Goal: Task Accomplishment & Management: Use online tool/utility

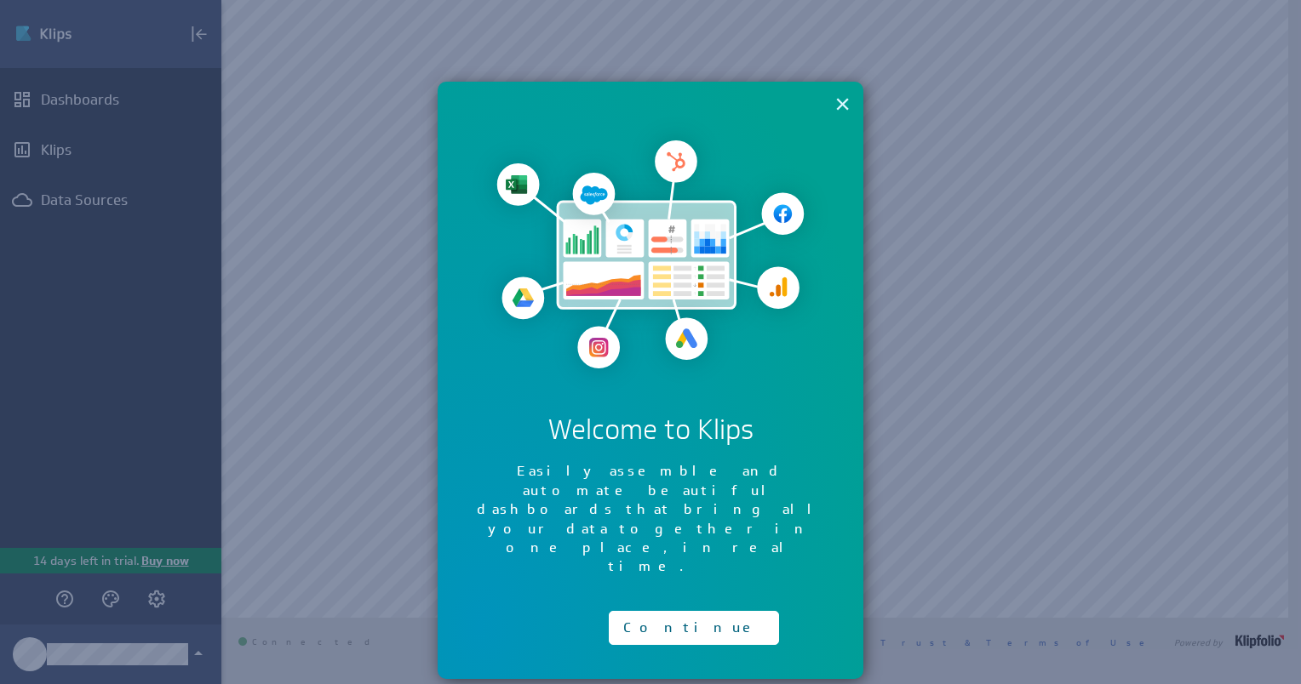
click at [840, 104] on button "×" at bounding box center [842, 104] width 16 height 34
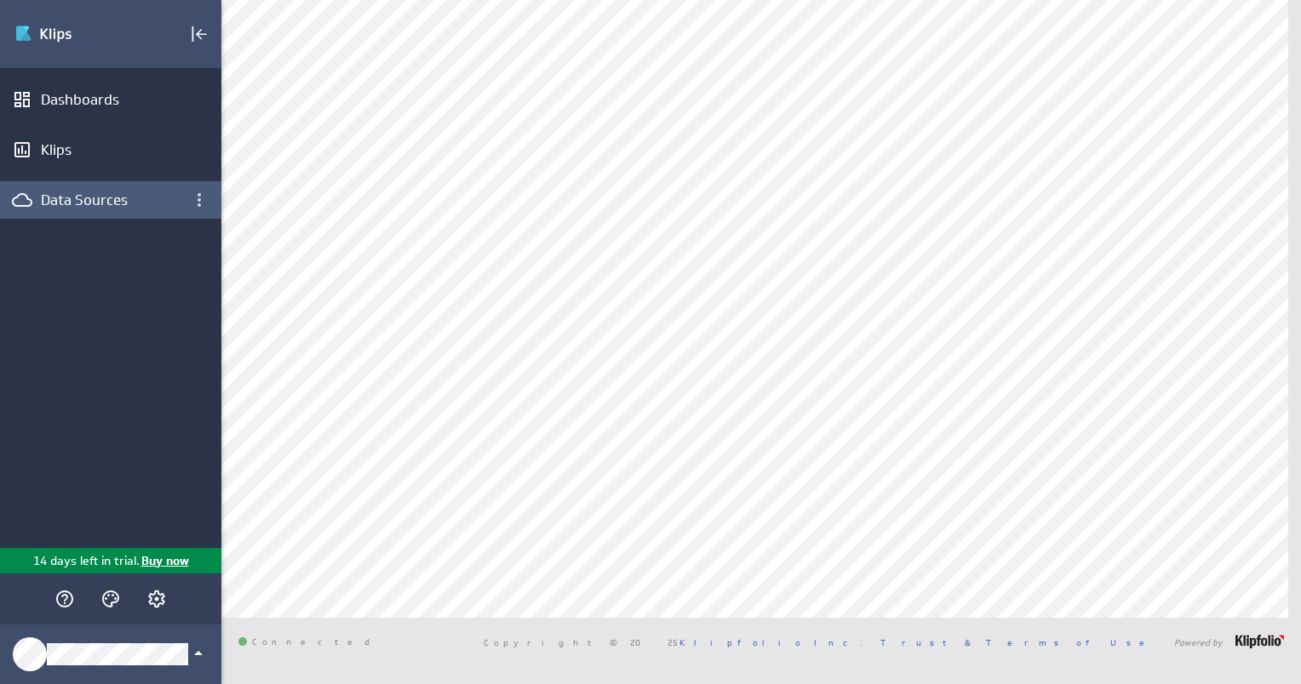
click at [169, 198] on div "Data Sources" at bounding box center [111, 200] width 140 height 19
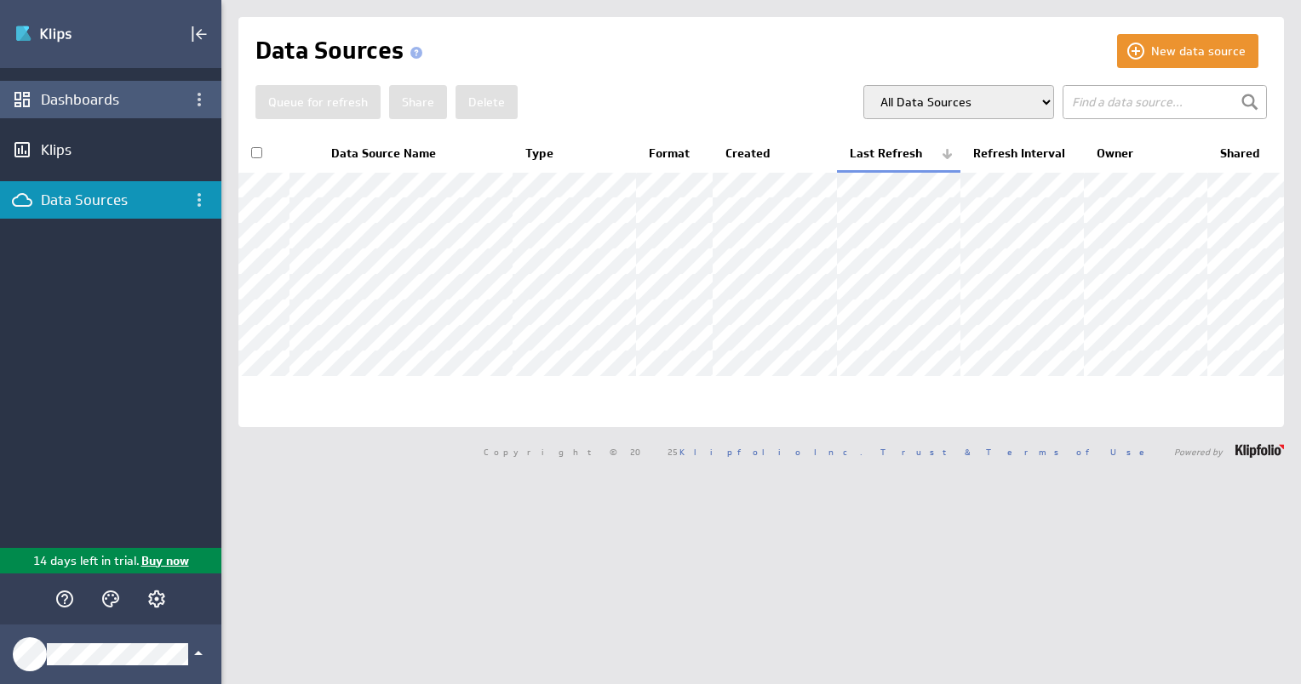
click at [51, 97] on div "Dashboards" at bounding box center [111, 99] width 140 height 19
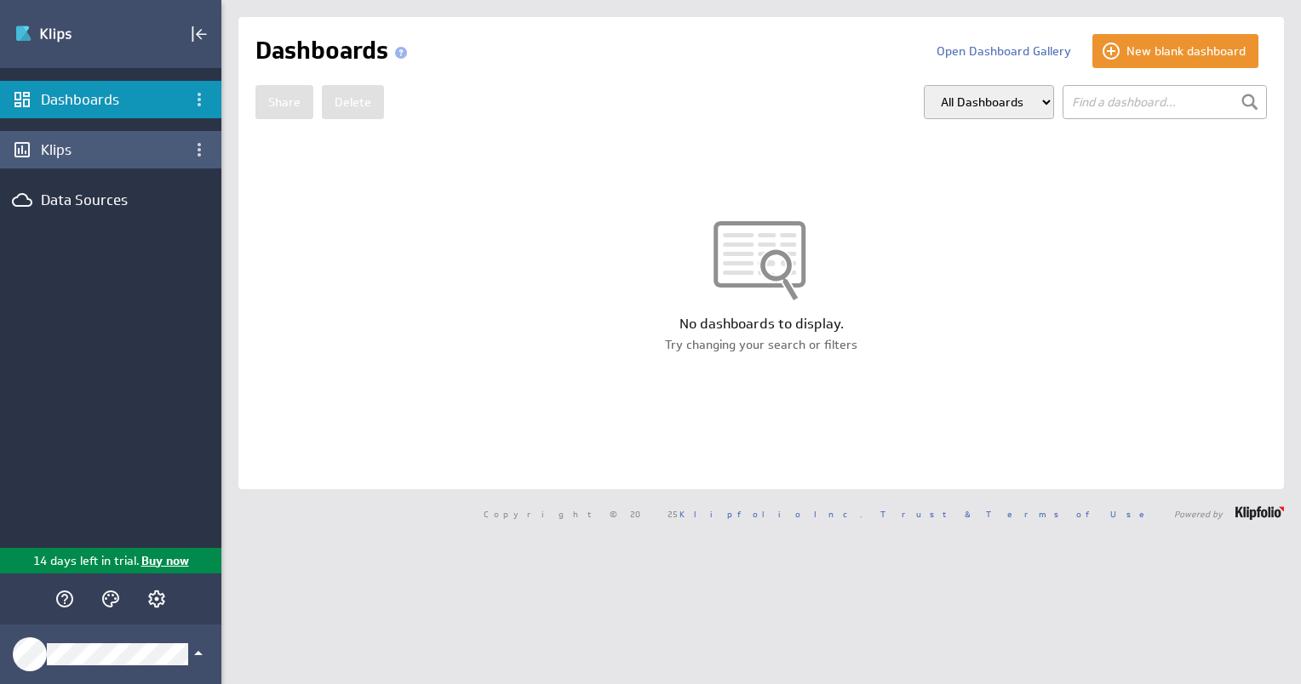
click at [53, 146] on div "Klips" at bounding box center [111, 149] width 140 height 19
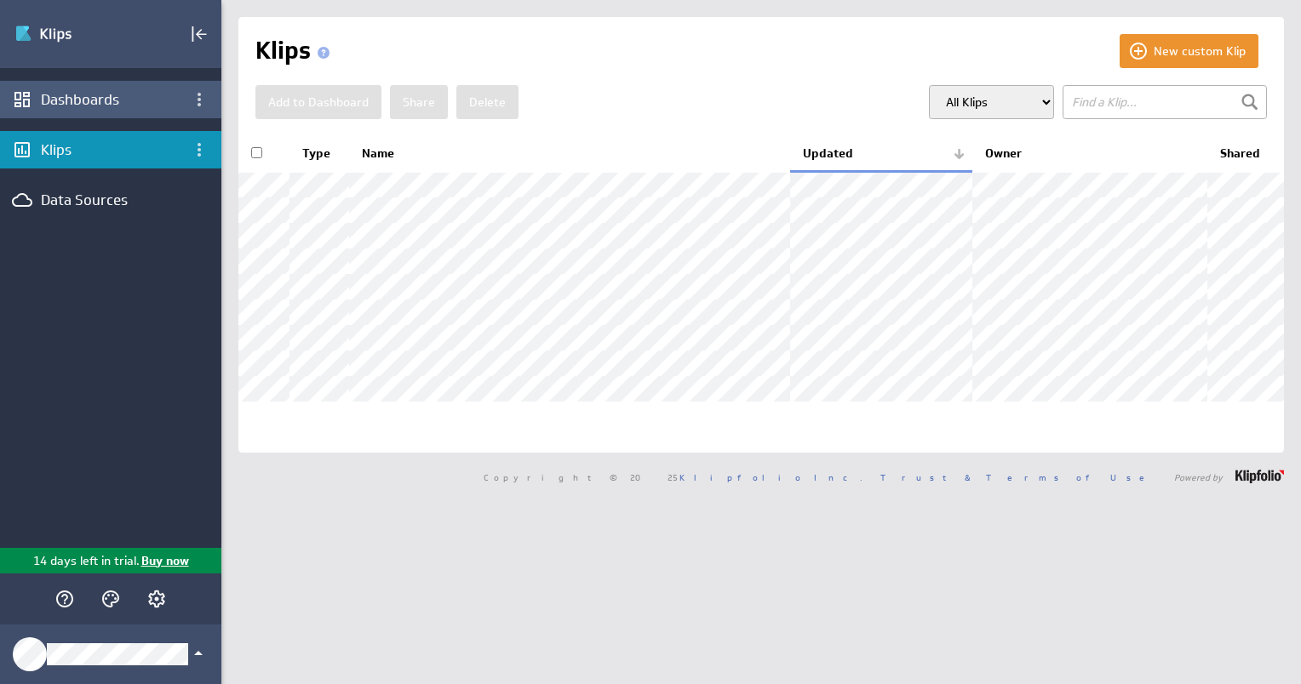
click at [112, 108] on div "Dashboards" at bounding box center [111, 99] width 140 height 19
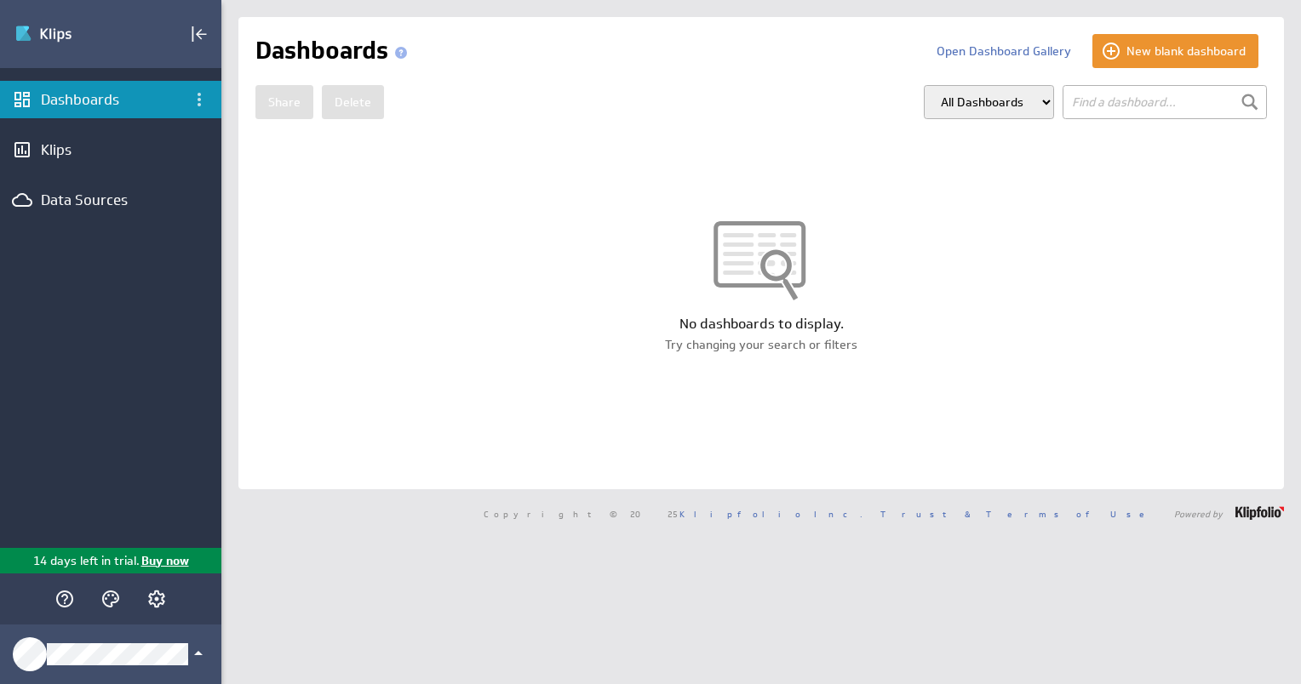
click at [998, 95] on select "All Dashboards My Dashboards Group: Default" at bounding box center [989, 102] width 130 height 34
click at [1131, 193] on div "No dashboards to display. Try changing your search or filters" at bounding box center [760, 287] width 1045 height 302
click at [1034, 61] on button "Open Dashboard Gallery" at bounding box center [1004, 51] width 160 height 34
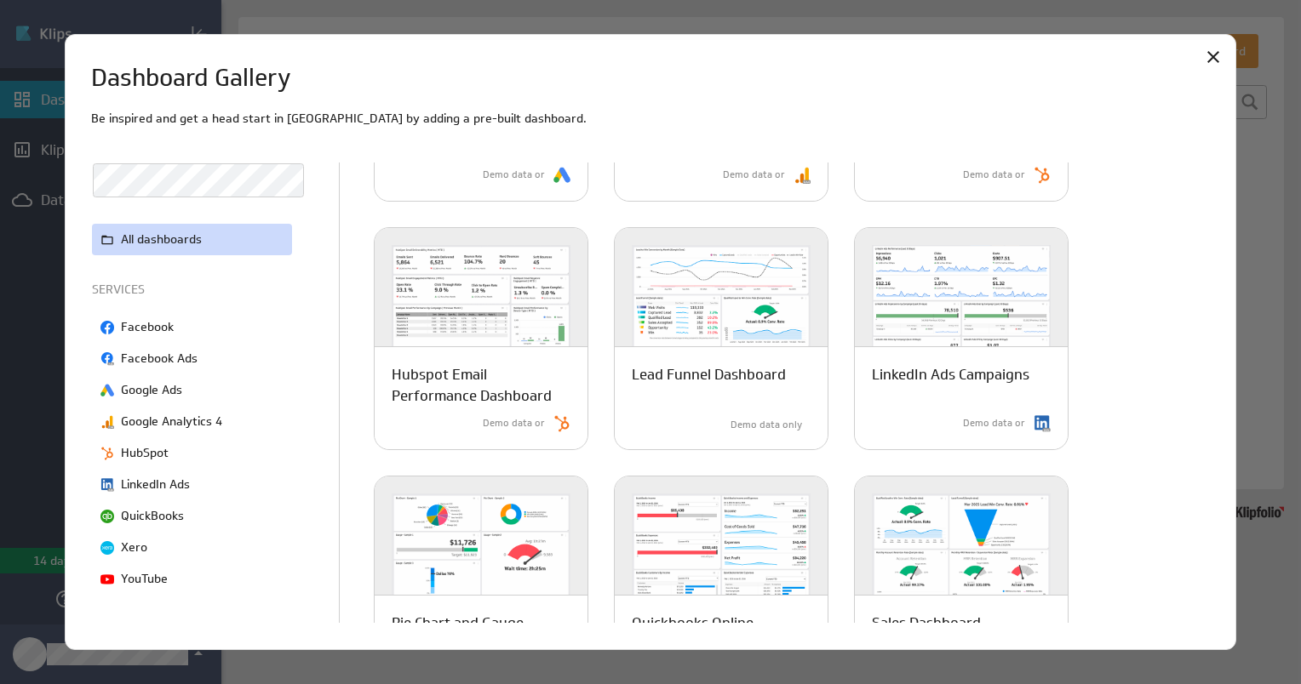
scroll to position [710, 0]
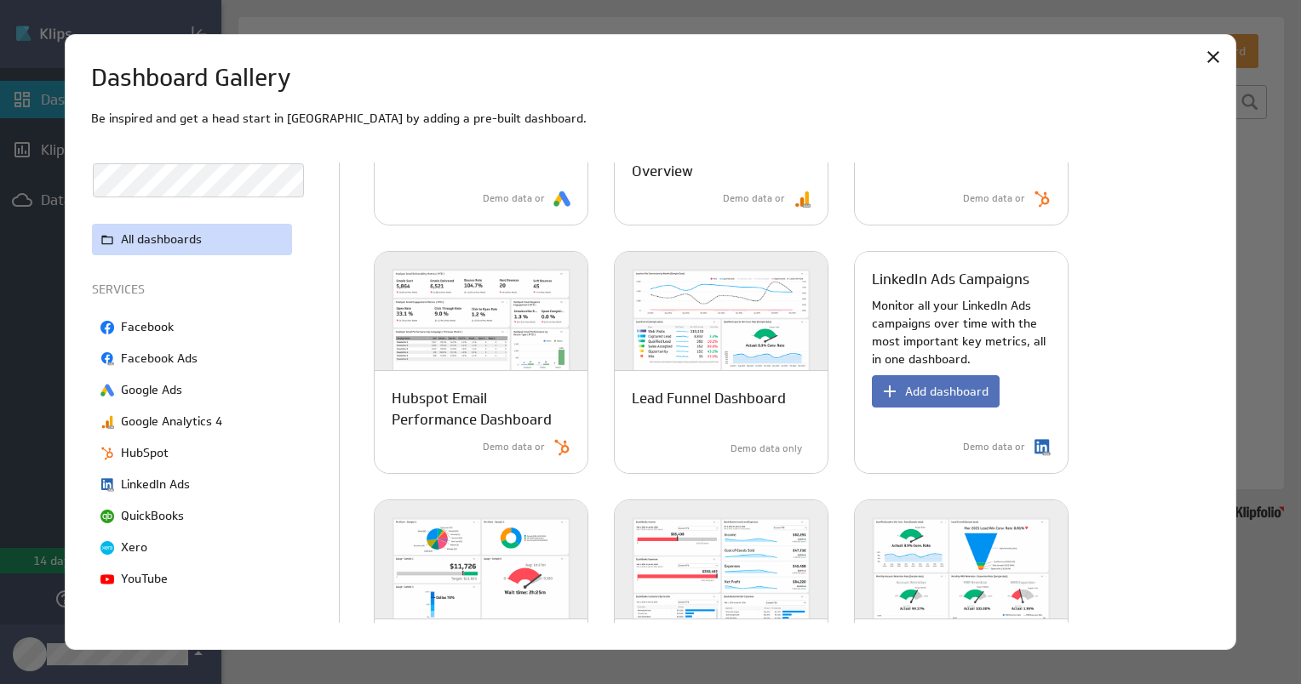
click at [949, 333] on p "Monitor all your LinkedIn Ads campaigns over time with the most important key m…" at bounding box center [961, 333] width 179 height 72
click at [940, 394] on span "Add dashboard" at bounding box center [946, 391] width 83 height 15
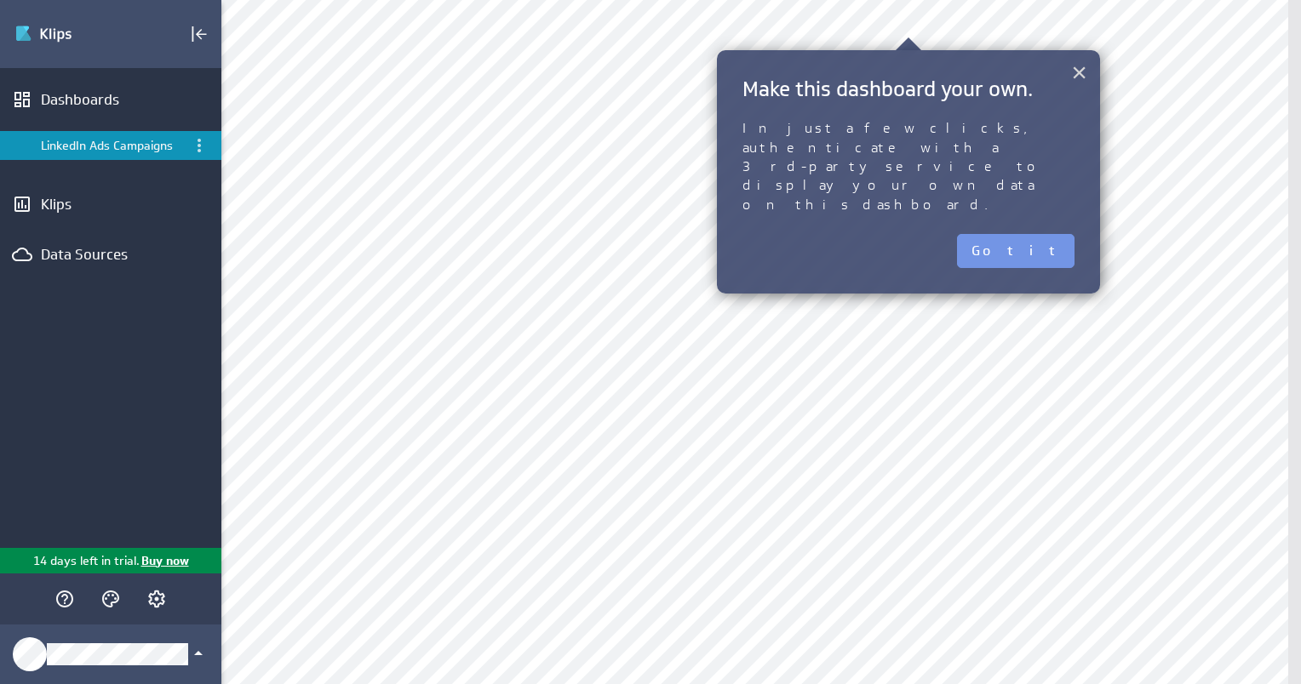
click at [1080, 66] on button "×" at bounding box center [1079, 72] width 16 height 34
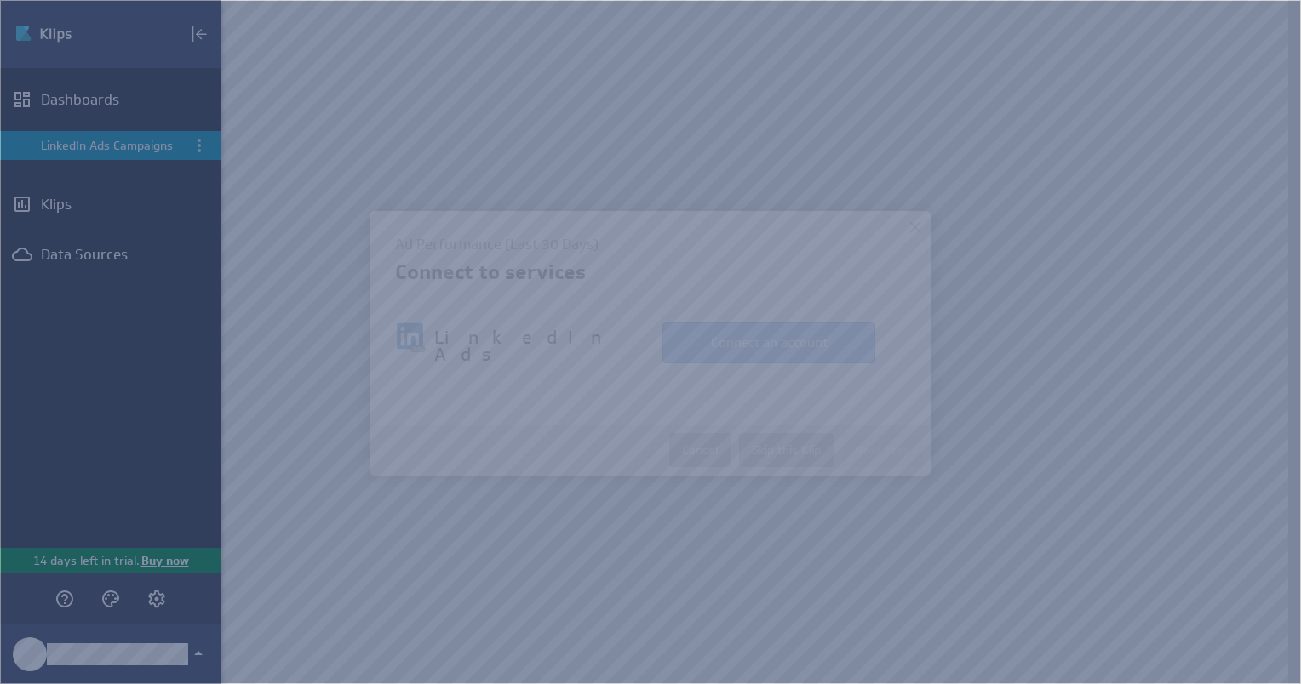
click at [780, 347] on button "Connect an account" at bounding box center [768, 343] width 213 height 41
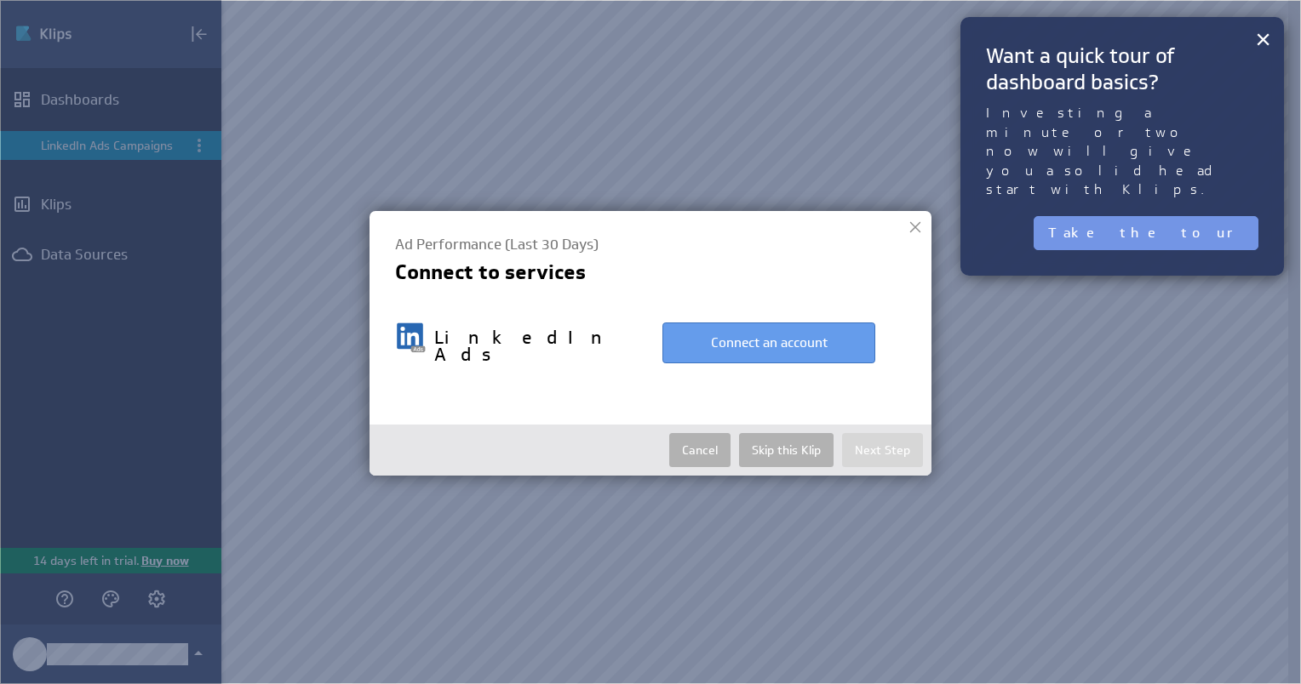
select select "ff451677b6d024430e54f22b2fa2f214"
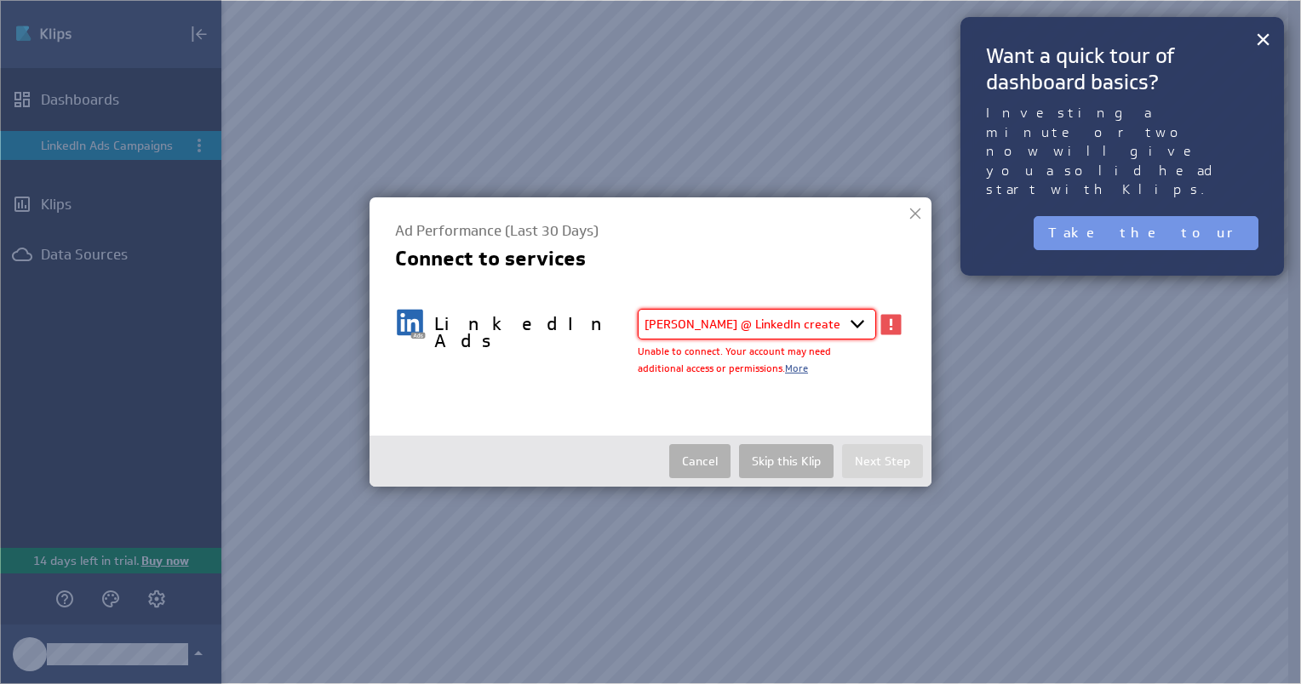
click at [789, 371] on span "More" at bounding box center [796, 368] width 23 height 13
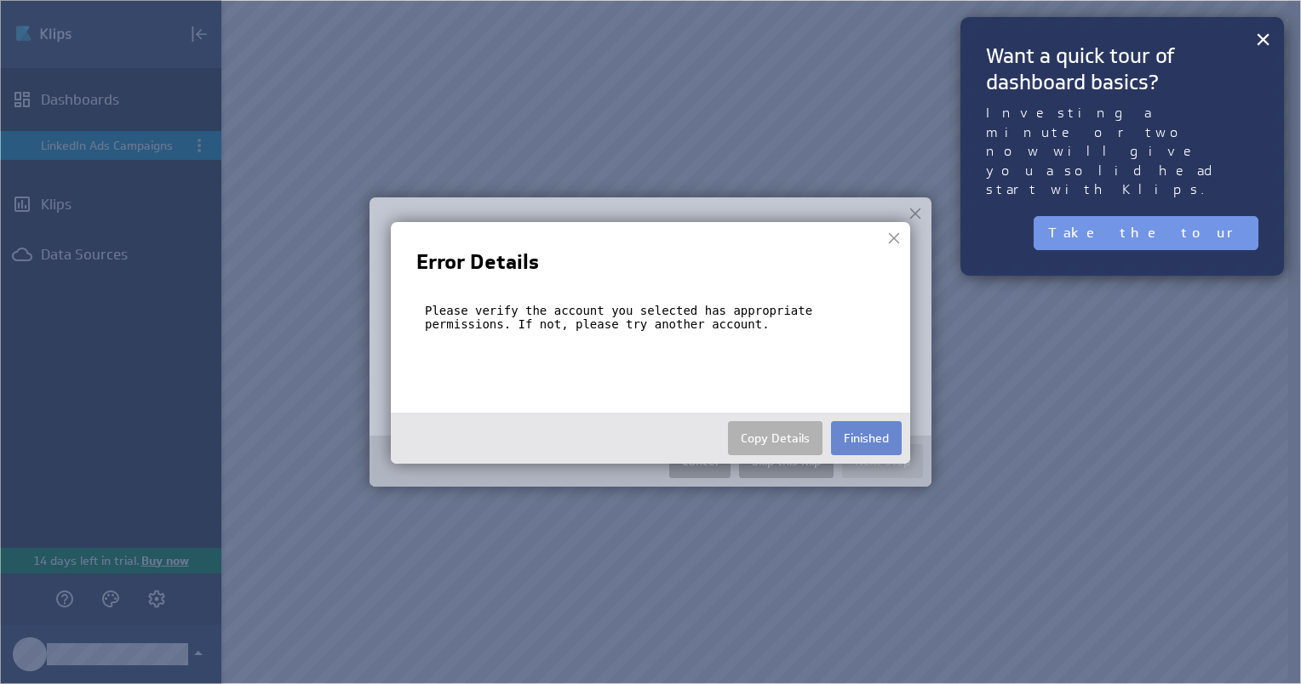
click at [866, 424] on button "Finished" at bounding box center [866, 438] width 71 height 34
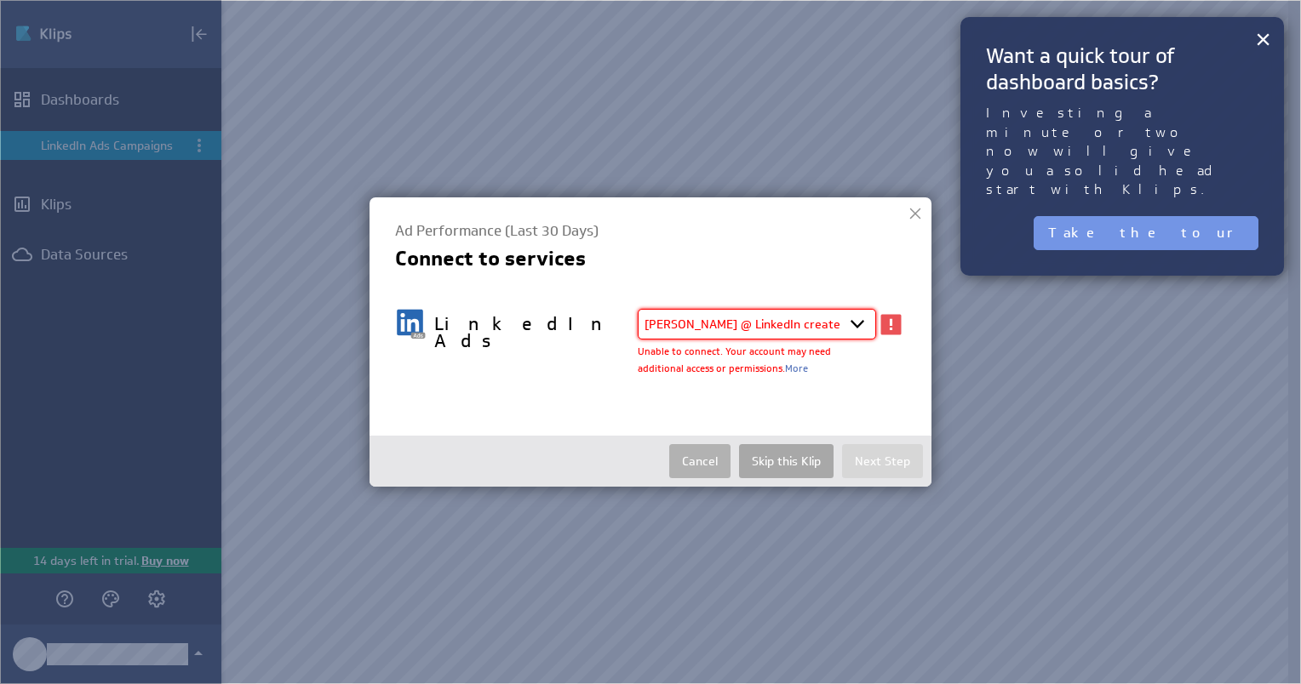
click at [782, 448] on button "Skip this Klip" at bounding box center [786, 461] width 94 height 34
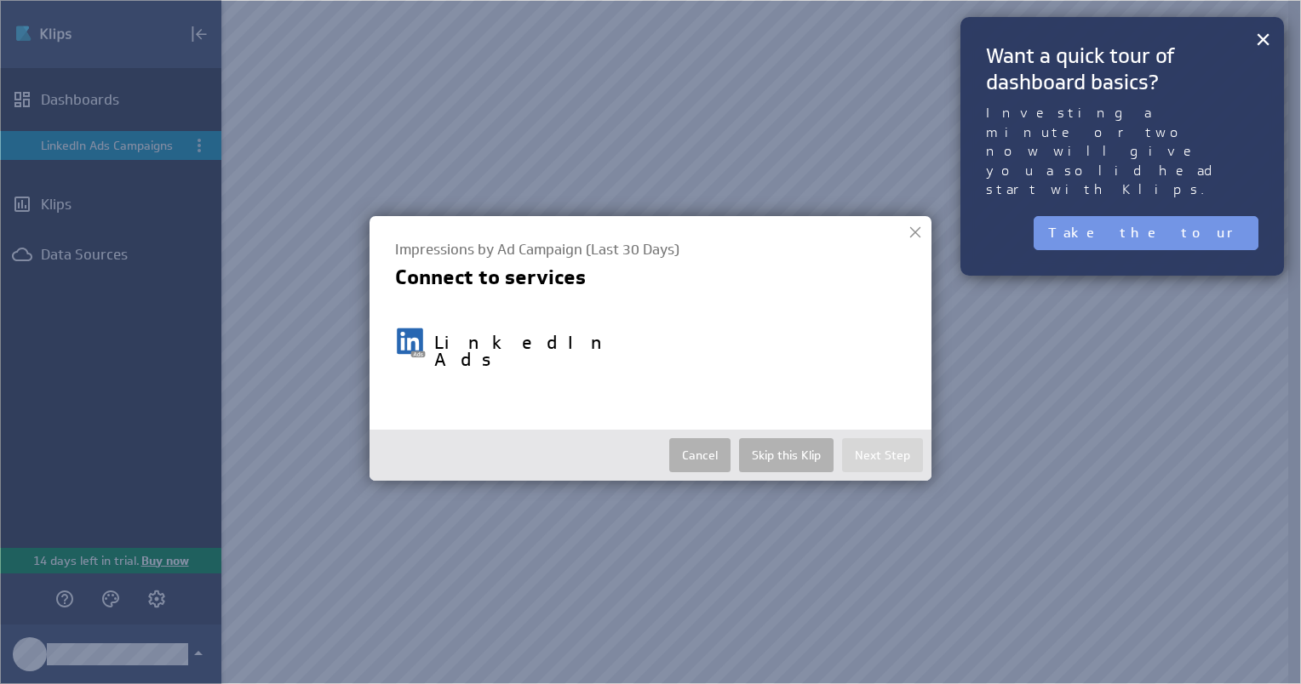
select select "ff451677b6d024430e54f22b2fa2f214"
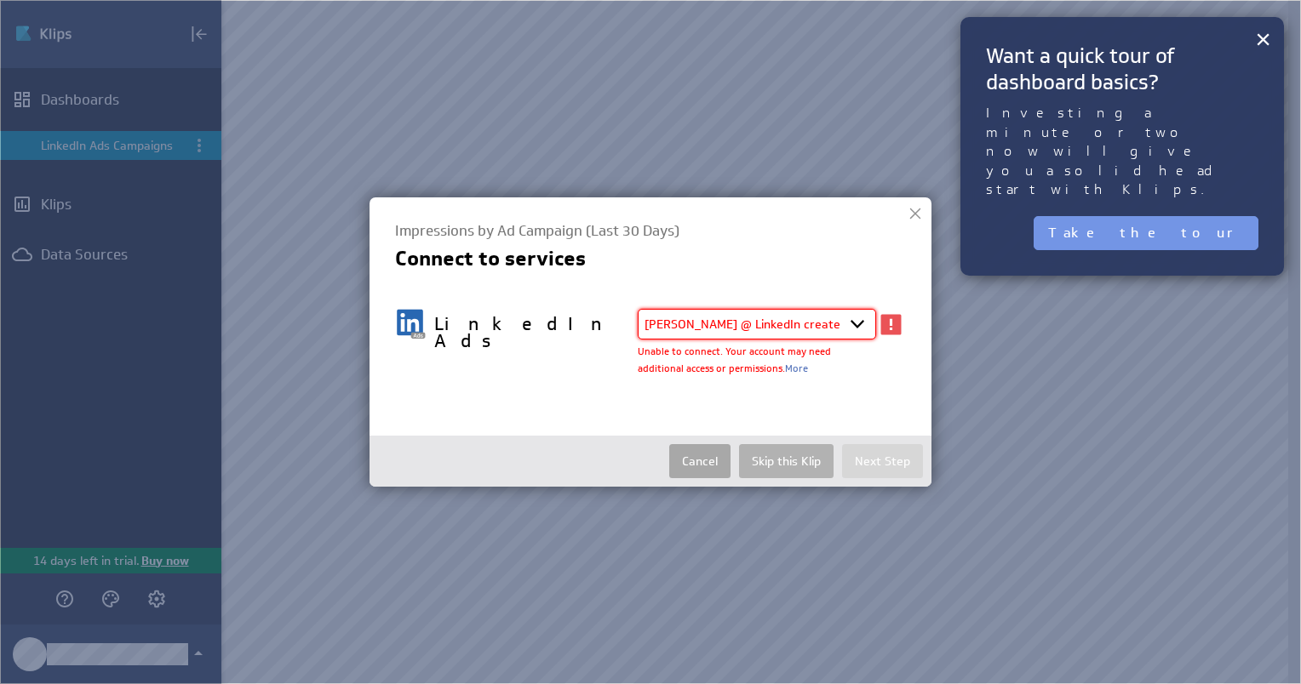
click at [719, 468] on button "Cancel" at bounding box center [699, 461] width 61 height 34
click at [861, 322] on select "Select account [PERSON_NAME] @ LinkedIn created [DATE] 10:11 AM EDT + Connect n…" at bounding box center [757, 324] width 238 height 31
select select "create_token"
click at [638, 309] on select "Select account [PERSON_NAME] @ LinkedIn created [DATE] 10:11 AM EDT + Connect n…" at bounding box center [757, 324] width 238 height 31
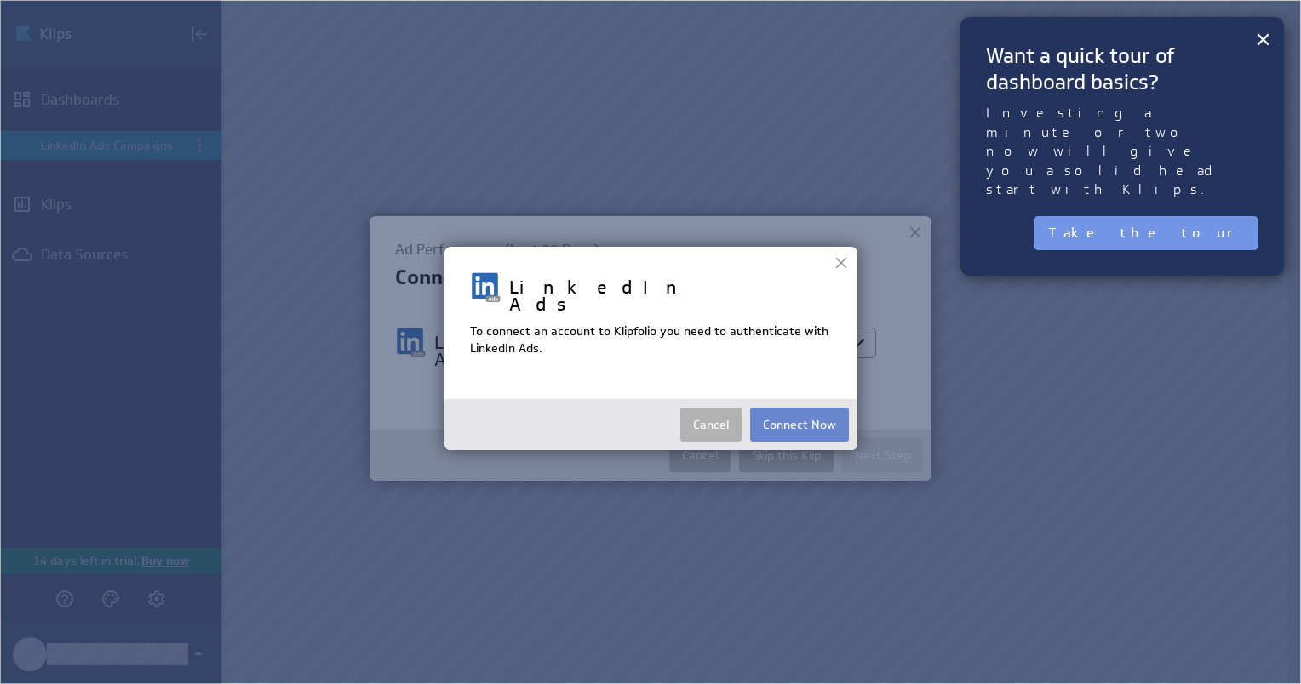
click at [792, 412] on button "Connect Now" at bounding box center [799, 425] width 99 height 34
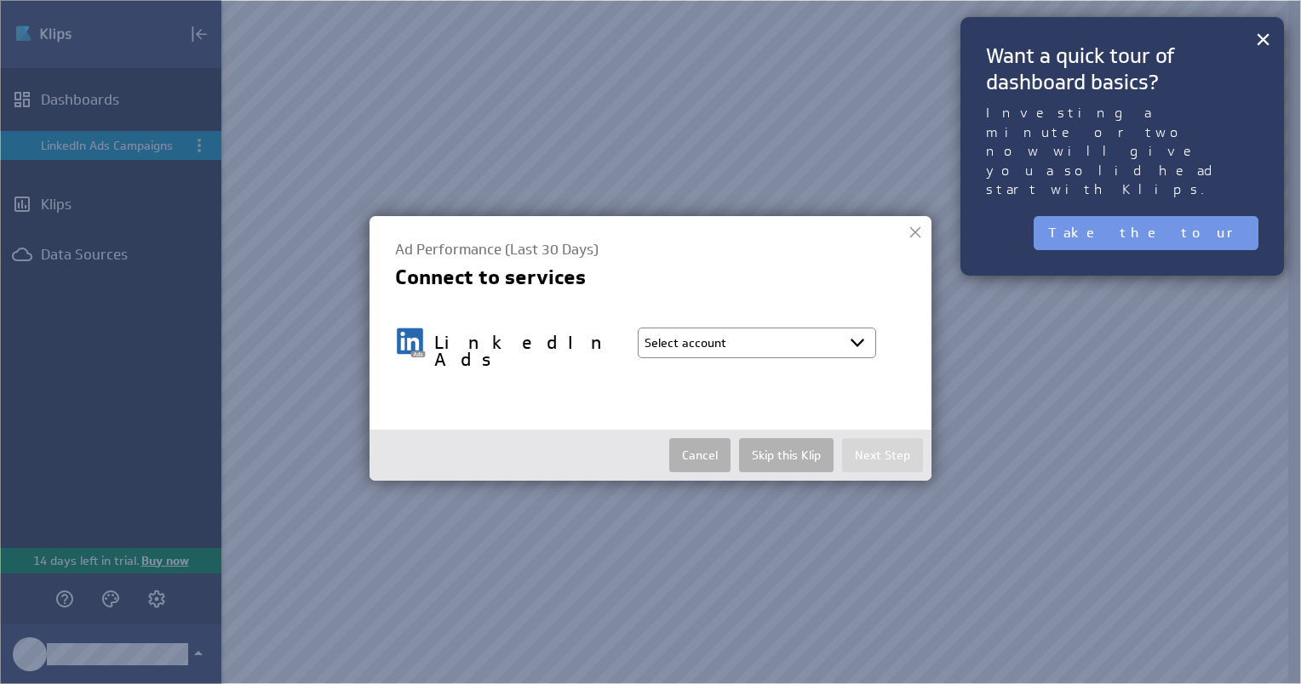
select select "df37179aec30821ff487bec233a14c12"
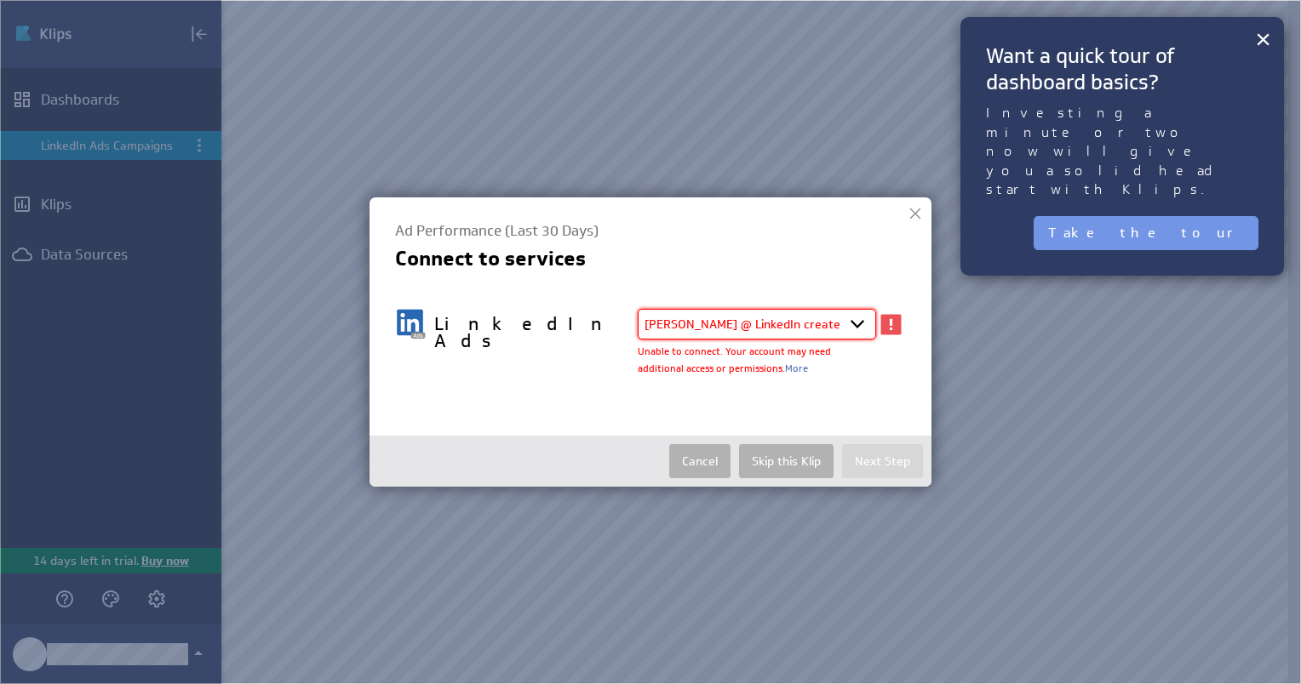
click at [900, 327] on div at bounding box center [891, 324] width 30 height 31
click at [896, 328] on div at bounding box center [891, 324] width 30 height 31
click at [1265, 41] on button "×" at bounding box center [1263, 39] width 16 height 34
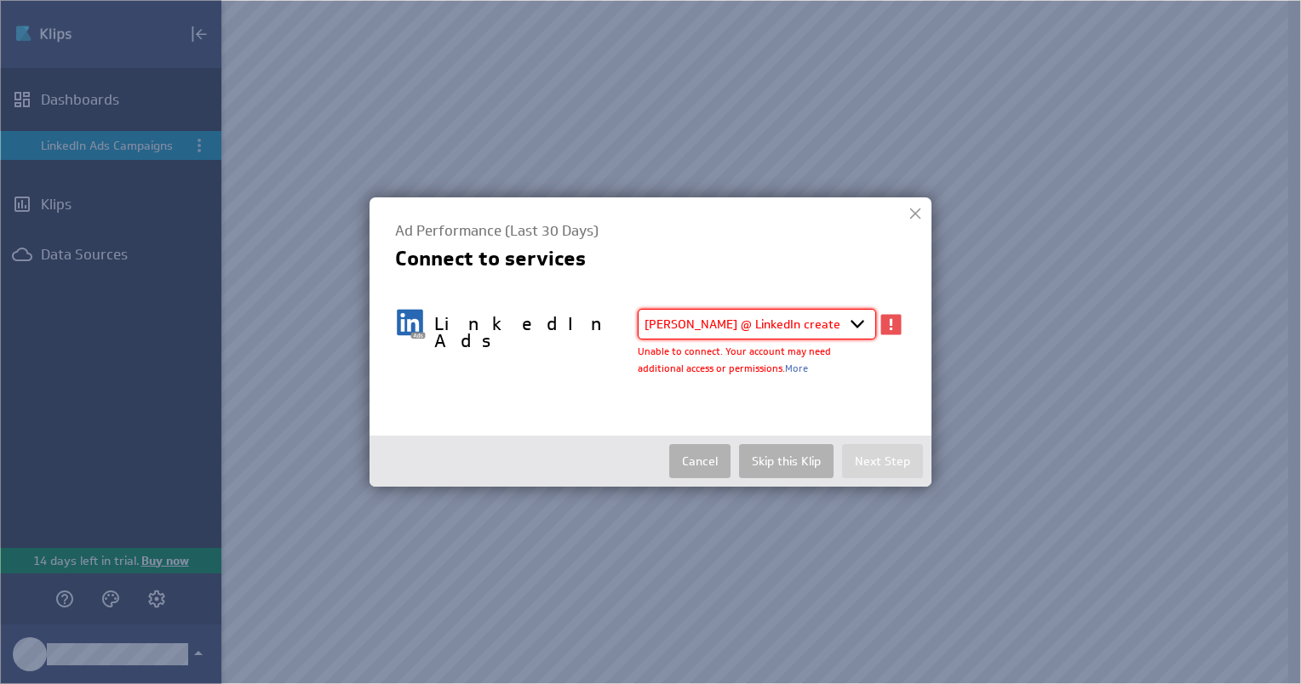
click at [917, 219] on div at bounding box center [915, 214] width 26 height 26
